Goal: Transaction & Acquisition: Subscribe to service/newsletter

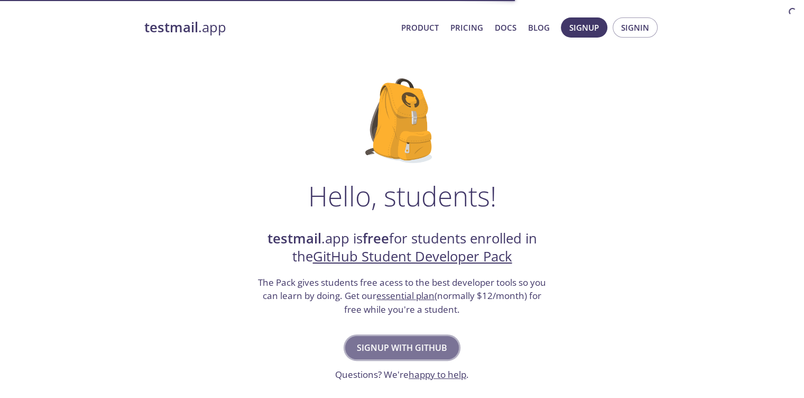
drag, startPoint x: 0, startPoint y: 0, endPoint x: 387, endPoint y: 342, distance: 516.6
click at [387, 342] on span "Signup with GitHub" at bounding box center [402, 347] width 90 height 15
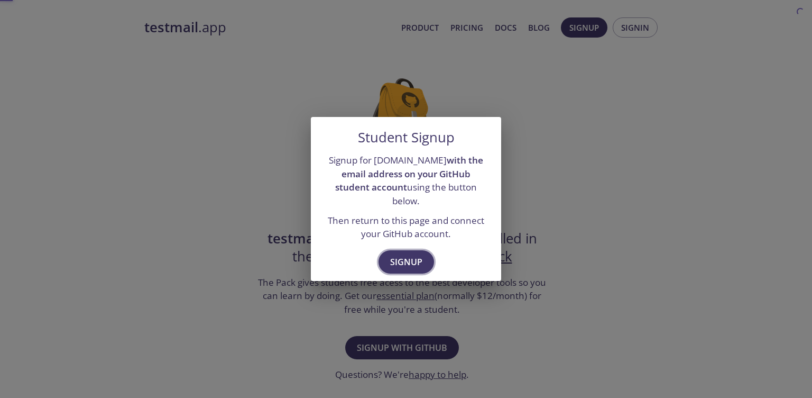
click at [403, 254] on span "Signup" at bounding box center [406, 261] width 32 height 15
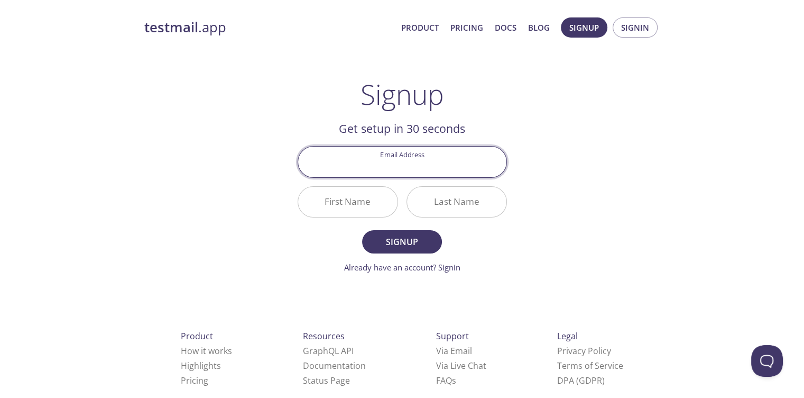
click at [393, 159] on input "Email Address" at bounding box center [402, 161] width 208 height 30
type input "[EMAIL_ADDRESS][DOMAIN_NAME]"
click at [356, 191] on input "First Name" at bounding box center [347, 202] width 99 height 30
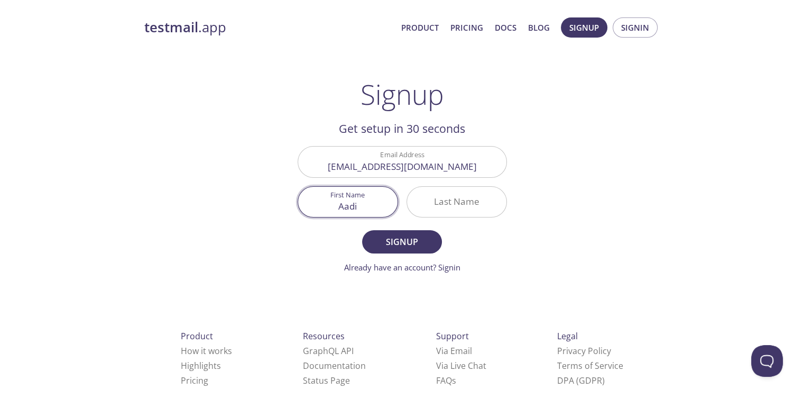
type input "Aadi"
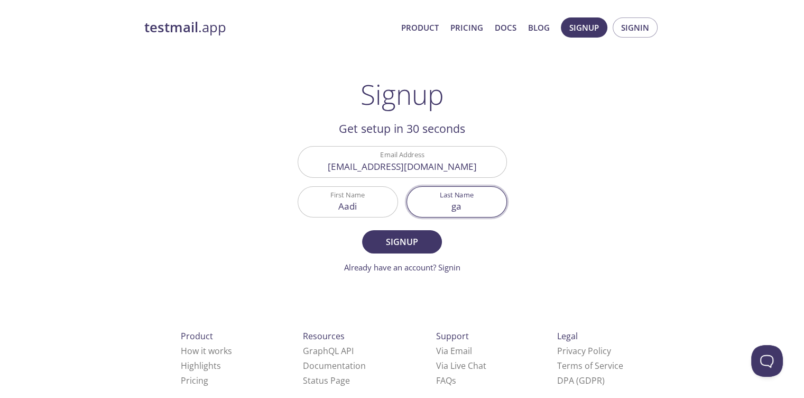
type input "gar"
type input "Garg"
click at [362, 230] on button "Signup" at bounding box center [401, 241] width 79 height 23
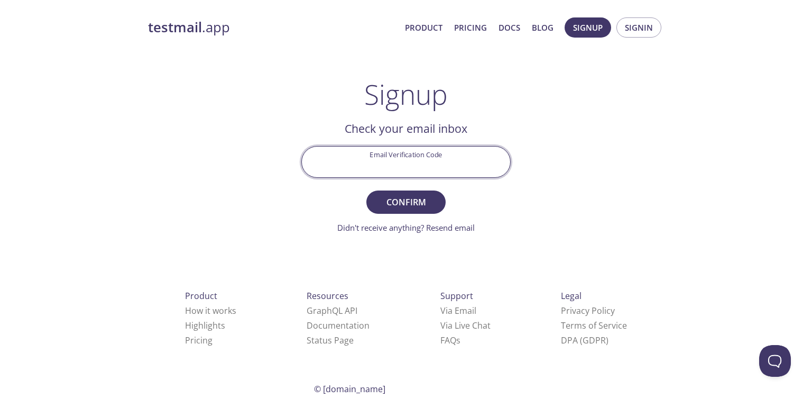
click at [422, 165] on input "Email Verification Code" at bounding box center [406, 161] width 208 height 30
paste input "5CT31NH"
type input "5CT31NH"
click at [366, 190] on button "Confirm" at bounding box center [405, 201] width 79 height 23
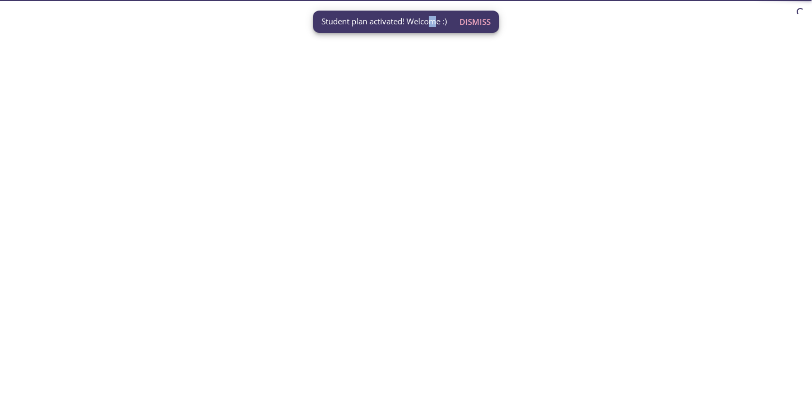
drag, startPoint x: 437, startPoint y: 16, endPoint x: 431, endPoint y: 17, distance: 6.0
click at [431, 17] on span "Student plan activated! Welcome :)" at bounding box center [383, 21] width 125 height 11
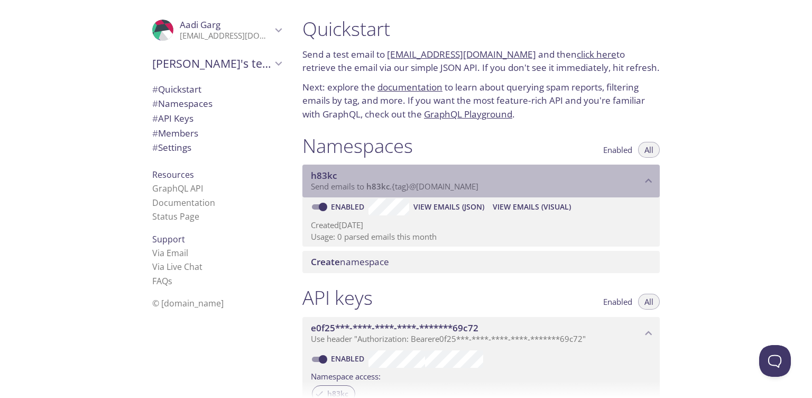
click at [412, 187] on span "Send emails to h83kc . {tag} @[DOMAIN_NAME]" at bounding box center [395, 186] width 168 height 11
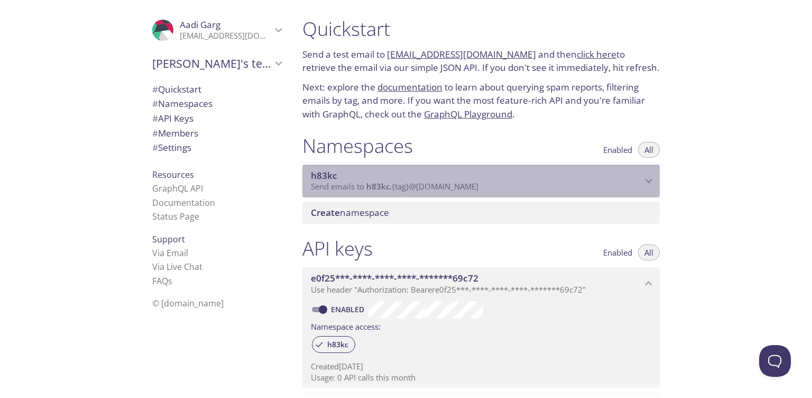
click at [412, 187] on span "Send emails to h83kc . {tag} @[DOMAIN_NAME]" at bounding box center [395, 186] width 168 height 11
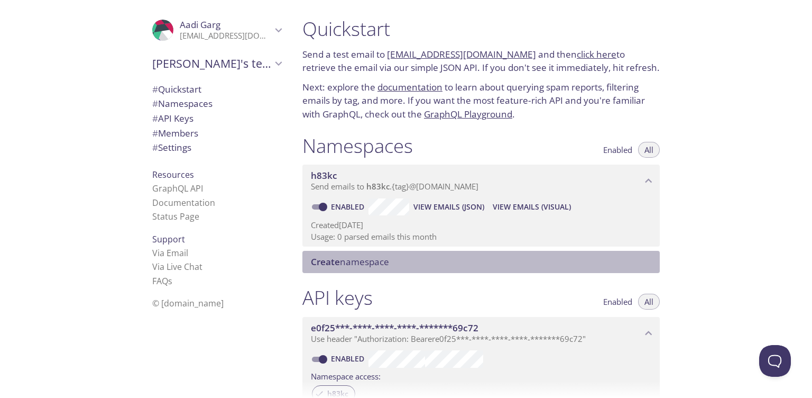
click at [389, 256] on span "Create namespace" at bounding box center [350, 261] width 78 height 12
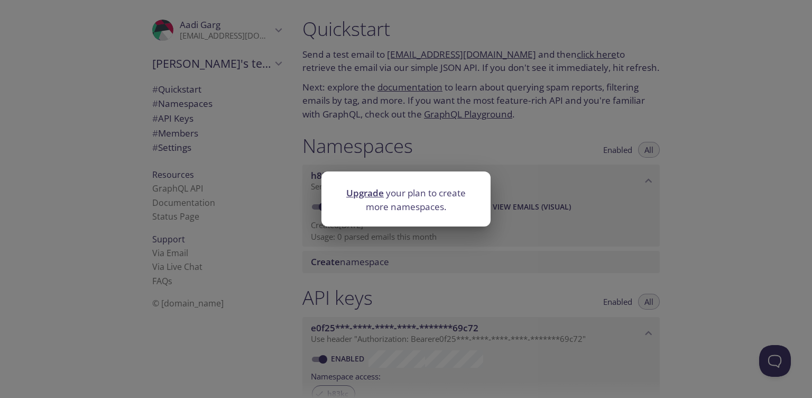
click at [432, 235] on div "Upgrade your plan to create more namespaces." at bounding box center [406, 199] width 812 height 398
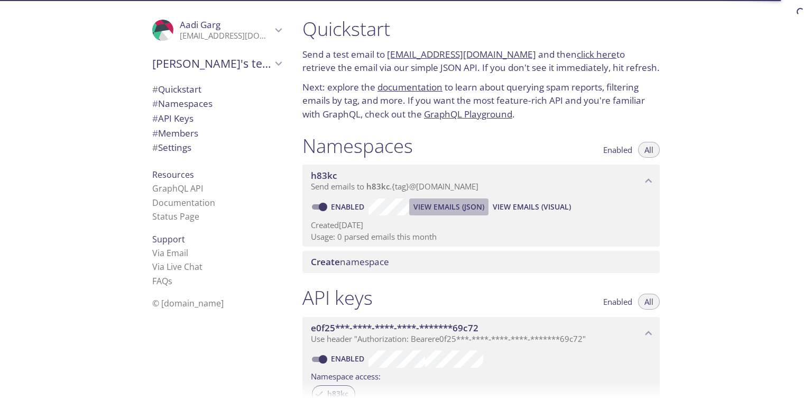
click at [424, 208] on span "View Emails (JSON)" at bounding box center [448, 206] width 71 height 13
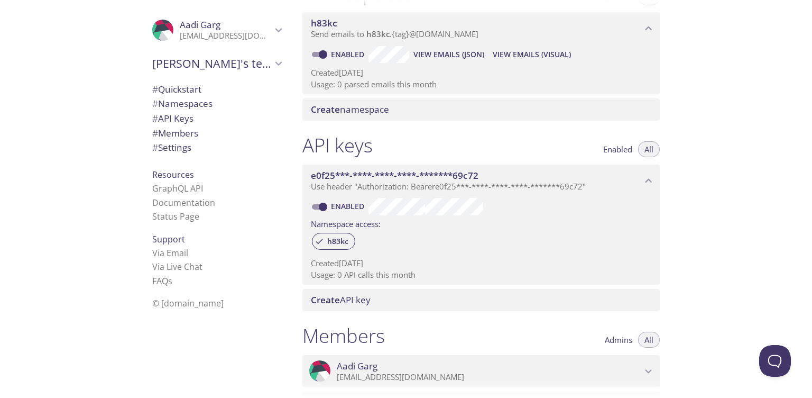
scroll to position [153, 0]
click at [335, 236] on span "h83kc" at bounding box center [338, 240] width 34 height 10
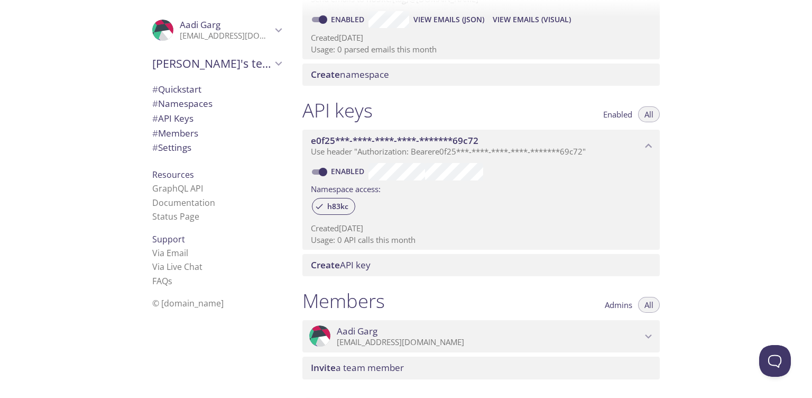
scroll to position [0, 0]
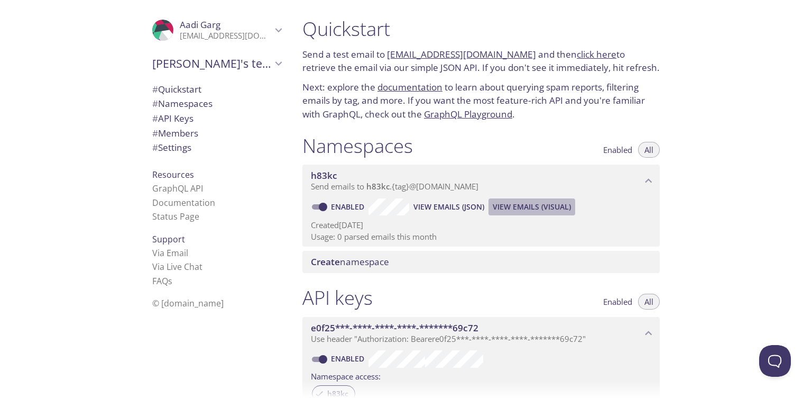
click at [537, 208] on span "View Emails (Visual)" at bounding box center [532, 206] width 78 height 13
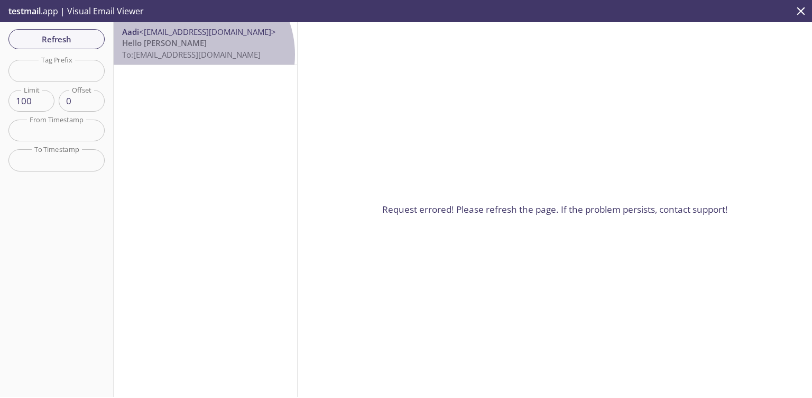
click at [195, 54] on span "To: h83kc.test@inbox.testmail.app" at bounding box center [191, 54] width 139 height 11
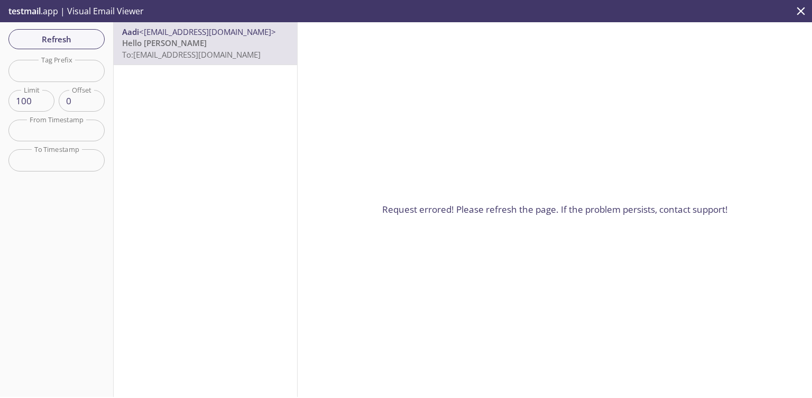
click at [47, 14] on p "testmail .app | Visual Email Viewer" at bounding box center [75, 11] width 150 height 22
click at [55, 7] on p "testmail .app | Visual Email Viewer" at bounding box center [75, 11] width 150 height 22
